Goal: Check status: Check status

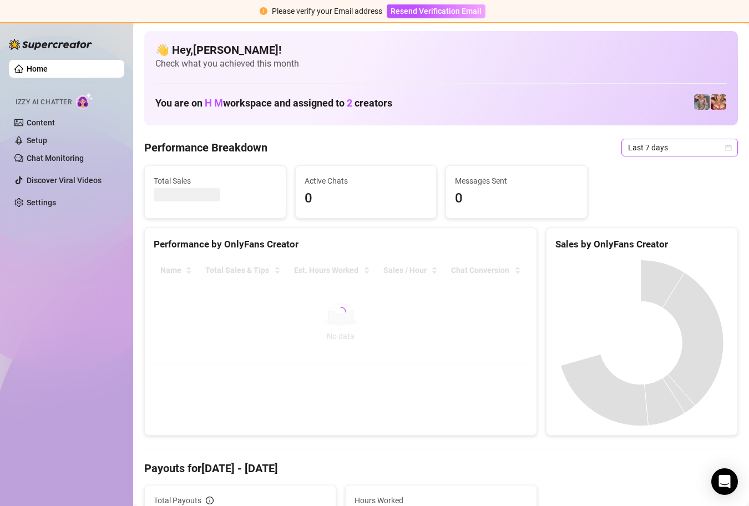
click at [725, 149] on icon "calendar" at bounding box center [728, 147] width 7 height 7
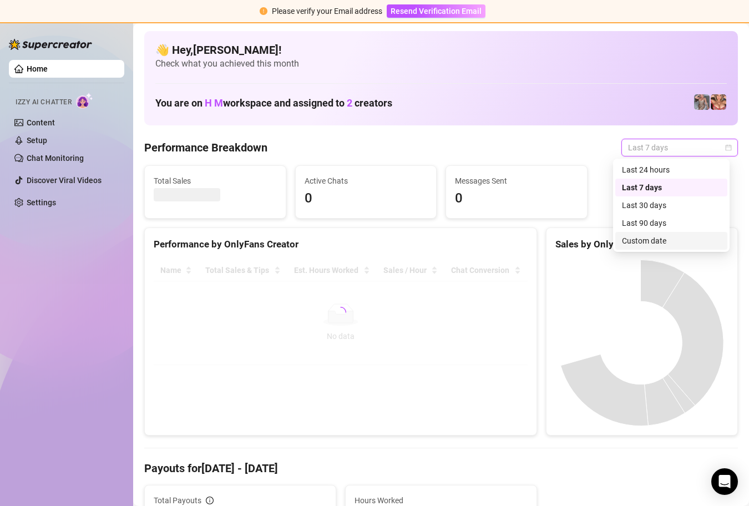
click at [663, 241] on div "Custom date" at bounding box center [671, 241] width 99 height 12
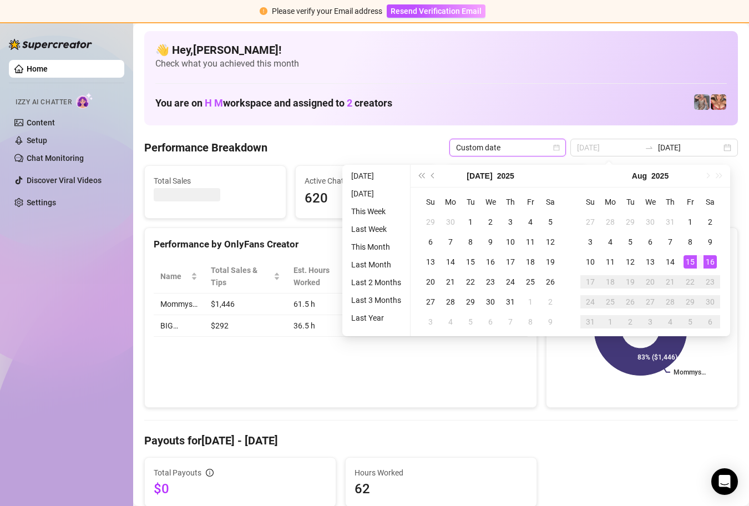
type input "[DATE]"
click at [709, 261] on div "16" at bounding box center [709, 261] width 13 height 13
type input "[DATE]"
